Goal: Information Seeking & Learning: Find specific fact

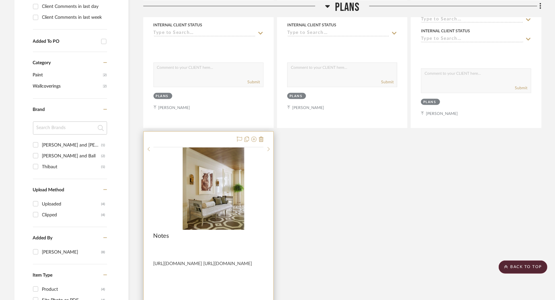
scroll to position [362, 0]
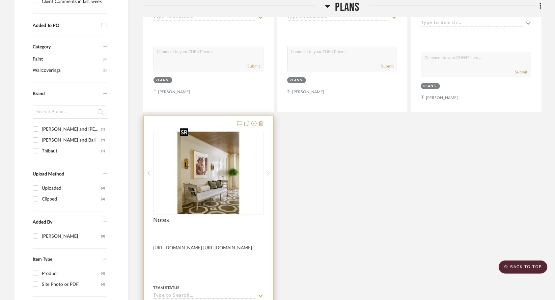
click at [219, 169] on img "0" at bounding box center [208, 173] width 62 height 82
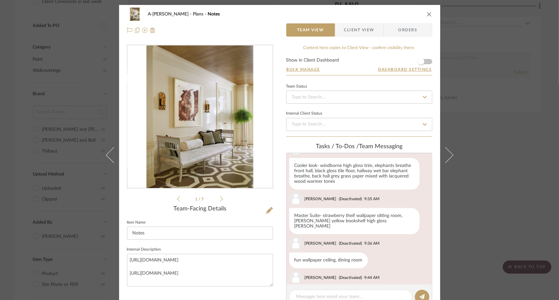
scroll to position [268, 0]
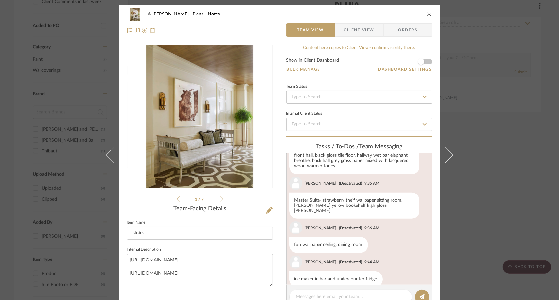
click at [220, 198] on icon at bounding box center [221, 199] width 3 height 6
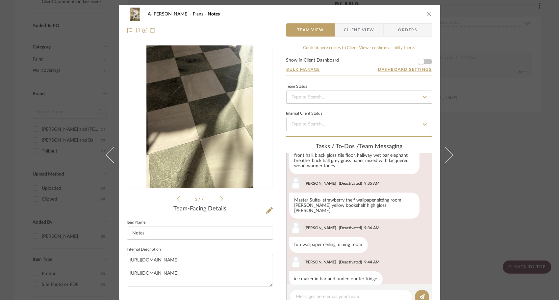
click at [220, 198] on icon at bounding box center [221, 199] width 3 height 6
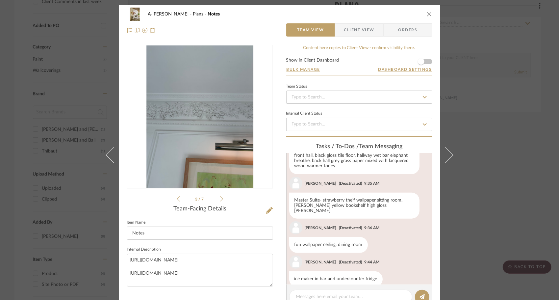
click at [220, 198] on icon at bounding box center [221, 199] width 3 height 6
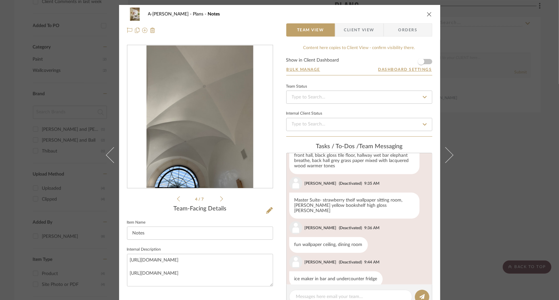
click at [220, 198] on icon at bounding box center [221, 199] width 3 height 6
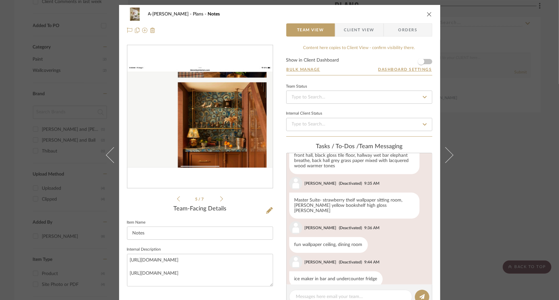
click at [220, 198] on icon at bounding box center [221, 199] width 3 height 6
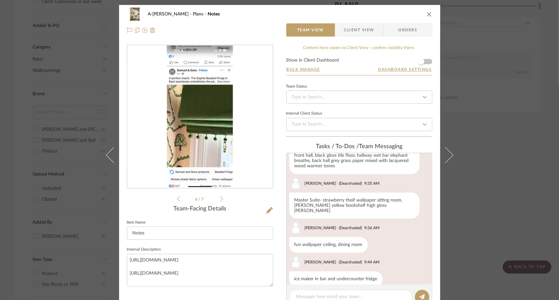
click at [220, 198] on icon at bounding box center [221, 199] width 3 height 6
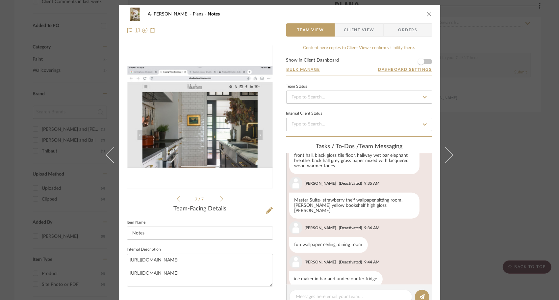
click at [220, 198] on icon at bounding box center [221, 199] width 3 height 6
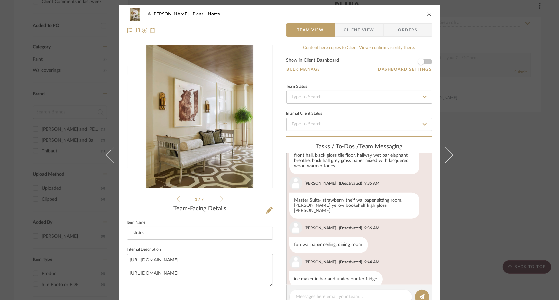
click at [220, 198] on icon at bounding box center [221, 199] width 3 height 6
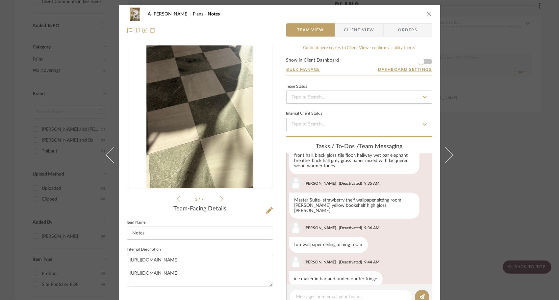
click at [220, 198] on icon at bounding box center [221, 199] width 3 height 6
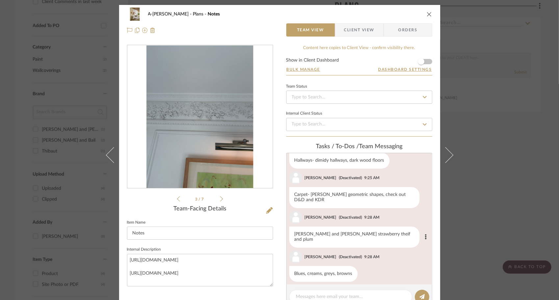
scroll to position [103, 0]
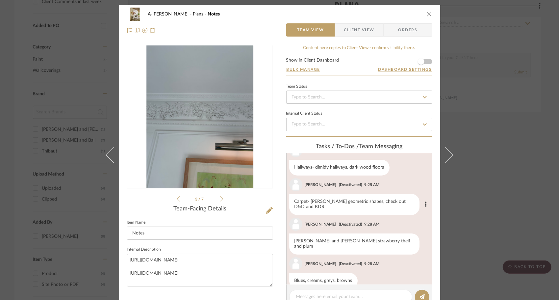
click at [308, 200] on div "Carpet- [PERSON_NAME] geometric shapes, check out D&D and KDR" at bounding box center [354, 204] width 130 height 21
drag, startPoint x: 292, startPoint y: 201, endPoint x: 372, endPoint y: 200, distance: 80.3
click at [372, 200] on div "Carpet- [PERSON_NAME] geometric shapes, check out D&D and KDR" at bounding box center [354, 204] width 130 height 21
copy div "Carpet- [PERSON_NAME] geometric shapes,"
